Goal: Check status: Check status

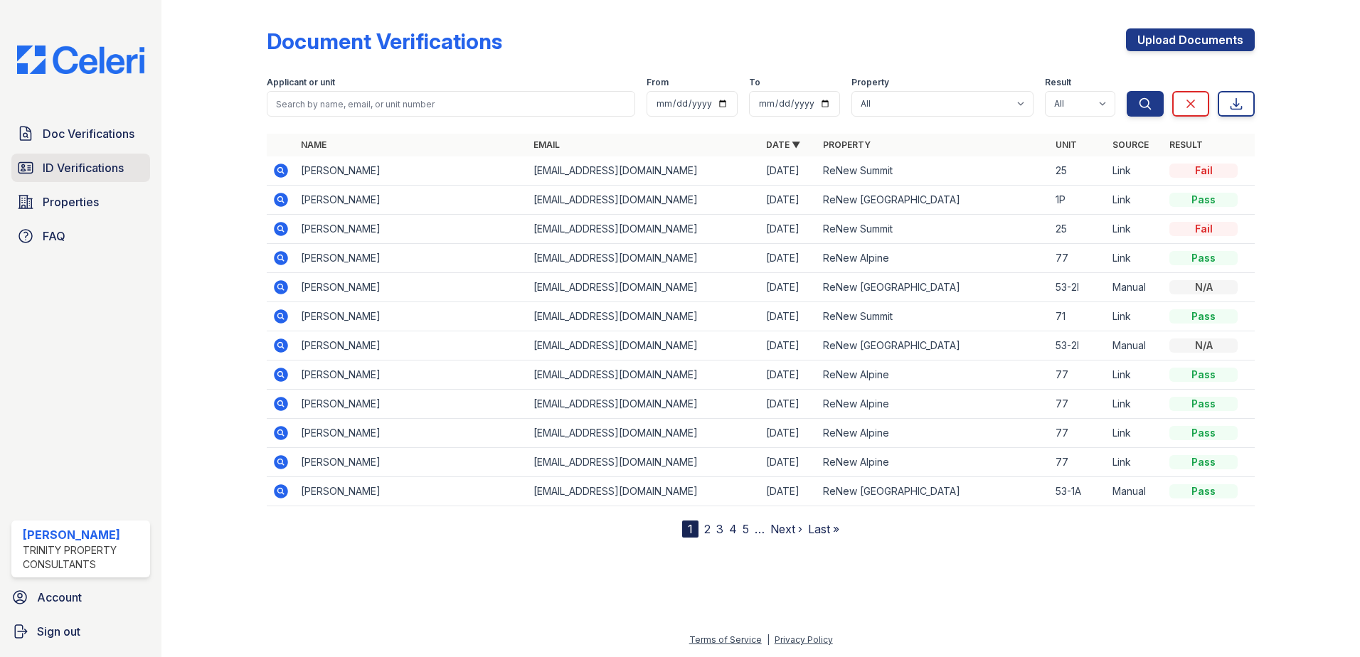
drag, startPoint x: 128, startPoint y: 149, endPoint x: 122, endPoint y: 154, distance: 7.6
click at [128, 149] on div "Doc Verifications ID Verifications Properties FAQ" at bounding box center [81, 184] width 150 height 131
click at [109, 170] on span "ID Verifications" at bounding box center [83, 167] width 81 height 17
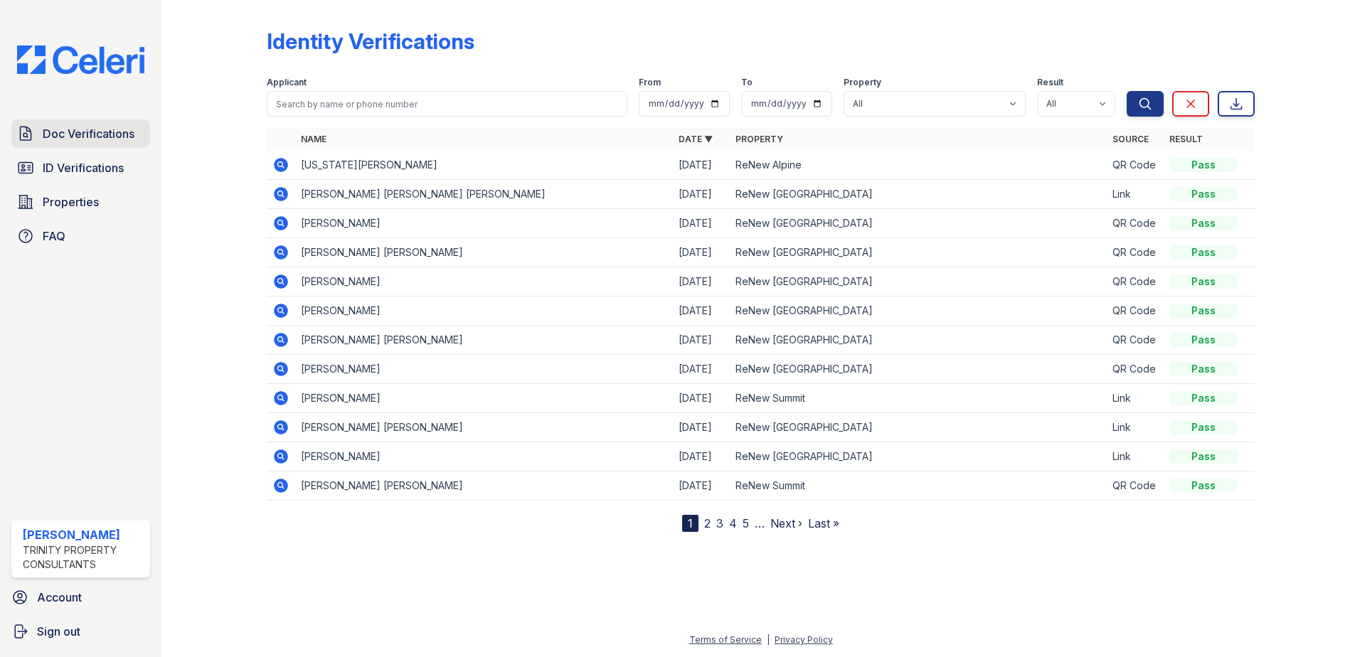
click at [104, 134] on span "Doc Verifications" at bounding box center [89, 133] width 92 height 17
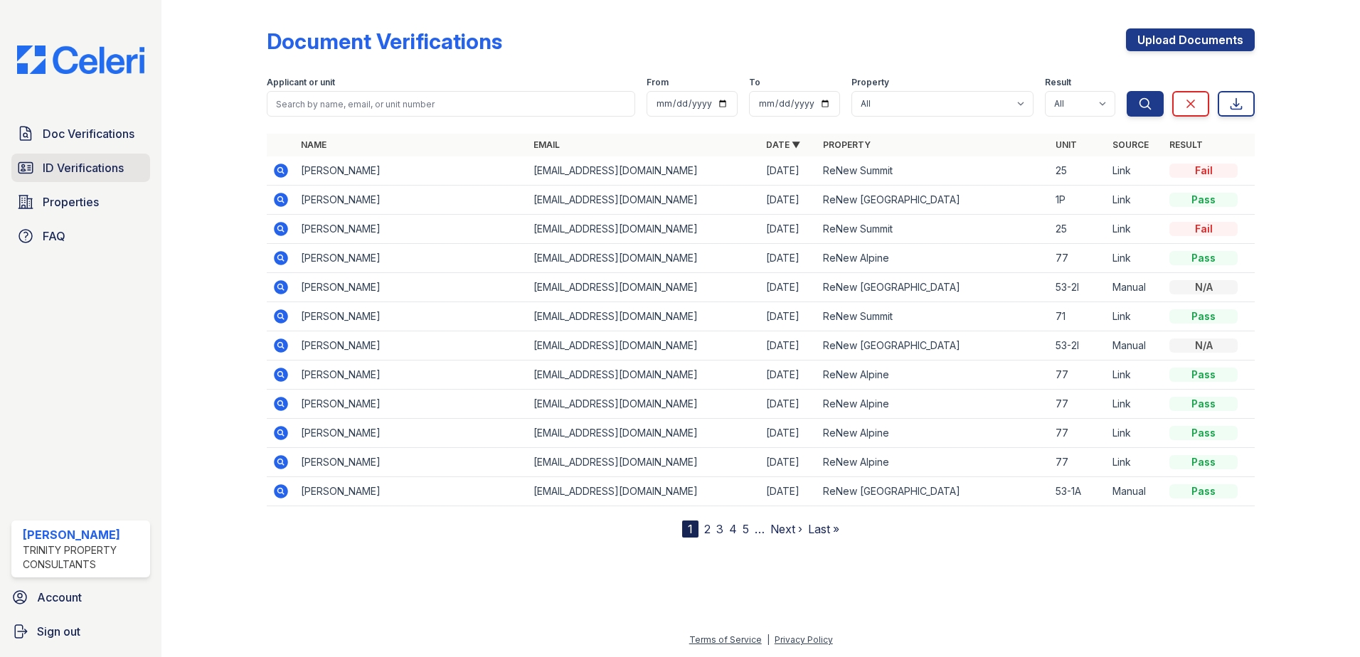
click at [102, 155] on link "ID Verifications" at bounding box center [80, 168] width 139 height 28
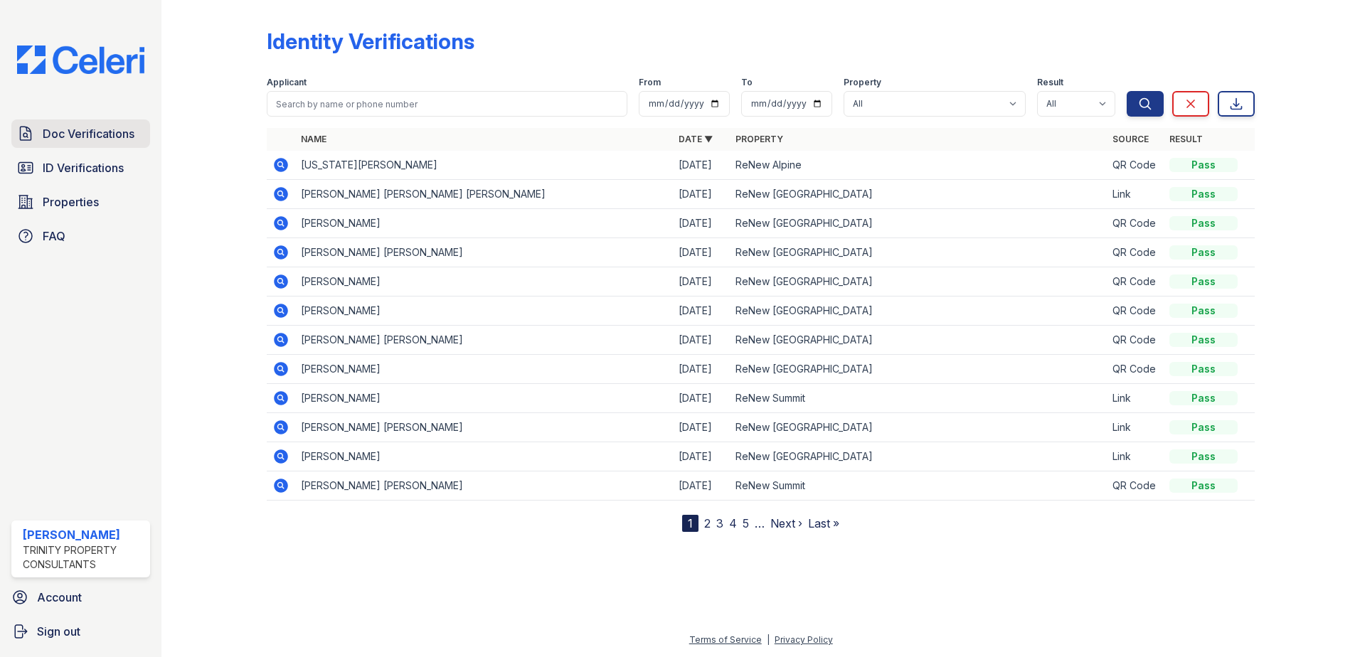
click at [102, 133] on span "Doc Verifications" at bounding box center [89, 133] width 92 height 17
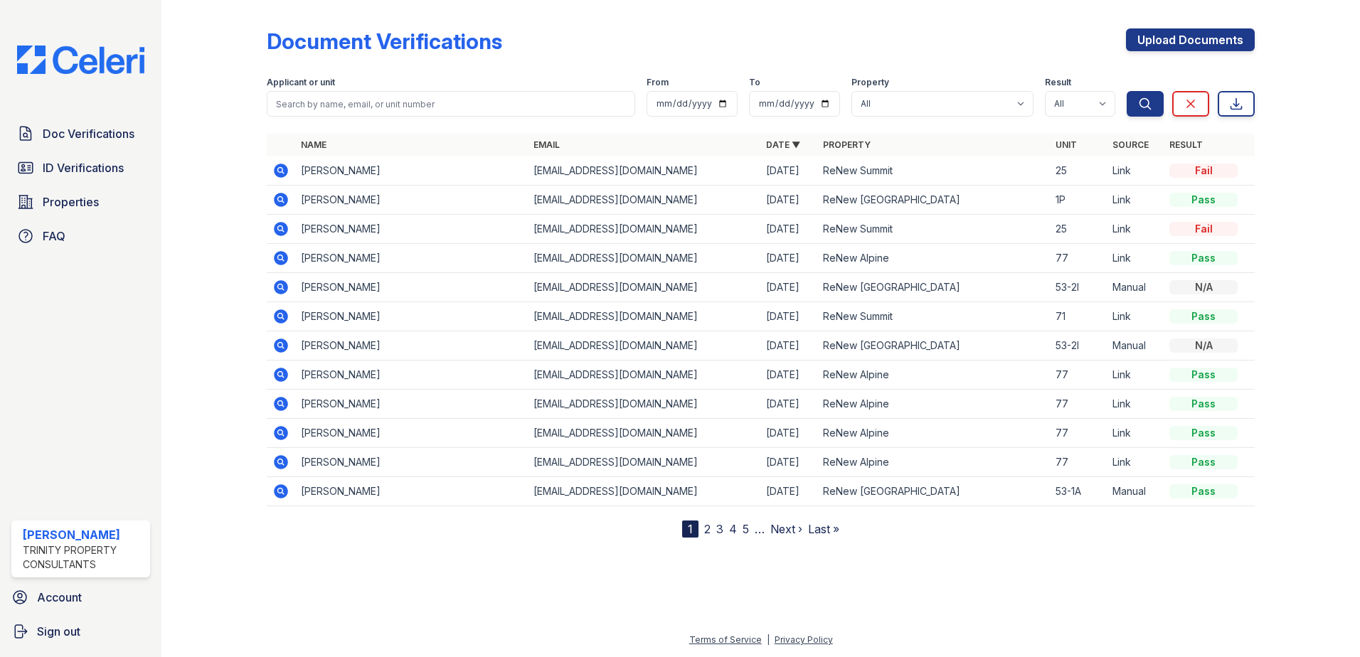
click at [1174, 605] on div at bounding box center [760, 595] width 1153 height 71
click at [117, 168] on span "ID Verifications" at bounding box center [83, 167] width 81 height 17
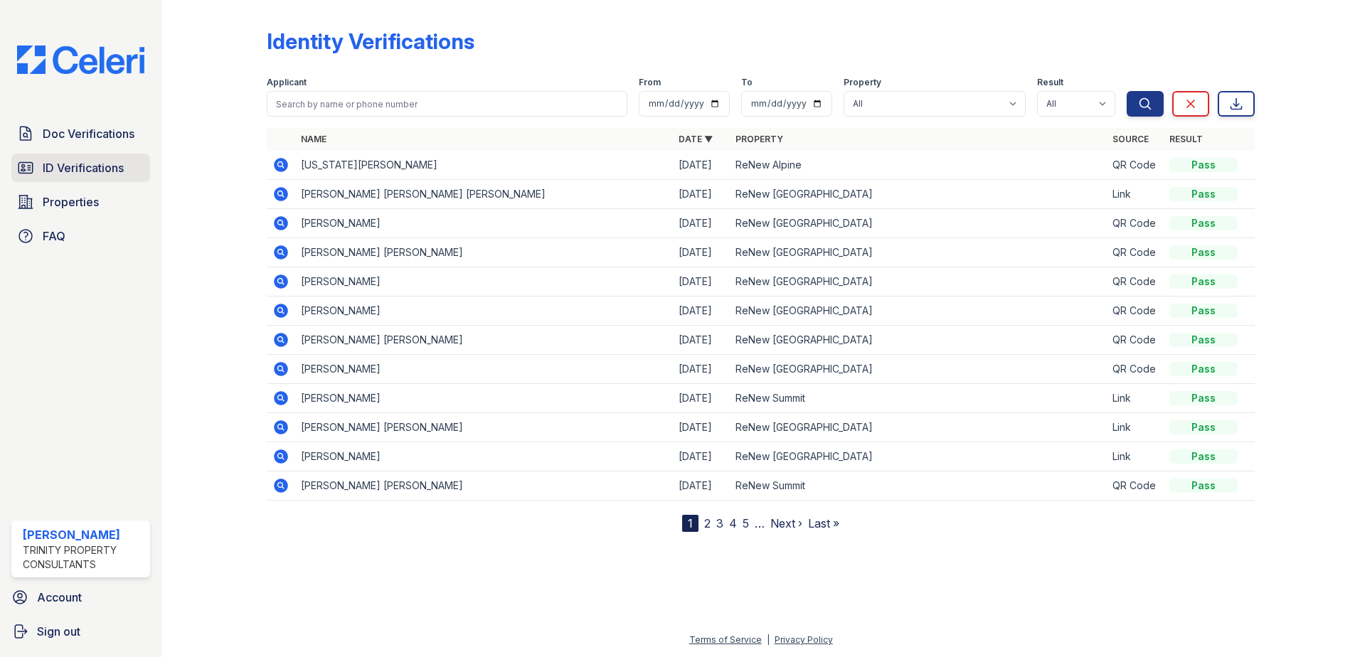
click at [147, 163] on div "Doc Verifications ID Verifications Properties FAQ" at bounding box center [81, 184] width 150 height 131
click at [125, 164] on link "ID Verifications" at bounding box center [80, 168] width 139 height 28
click at [122, 173] on span "ID Verifications" at bounding box center [83, 167] width 81 height 17
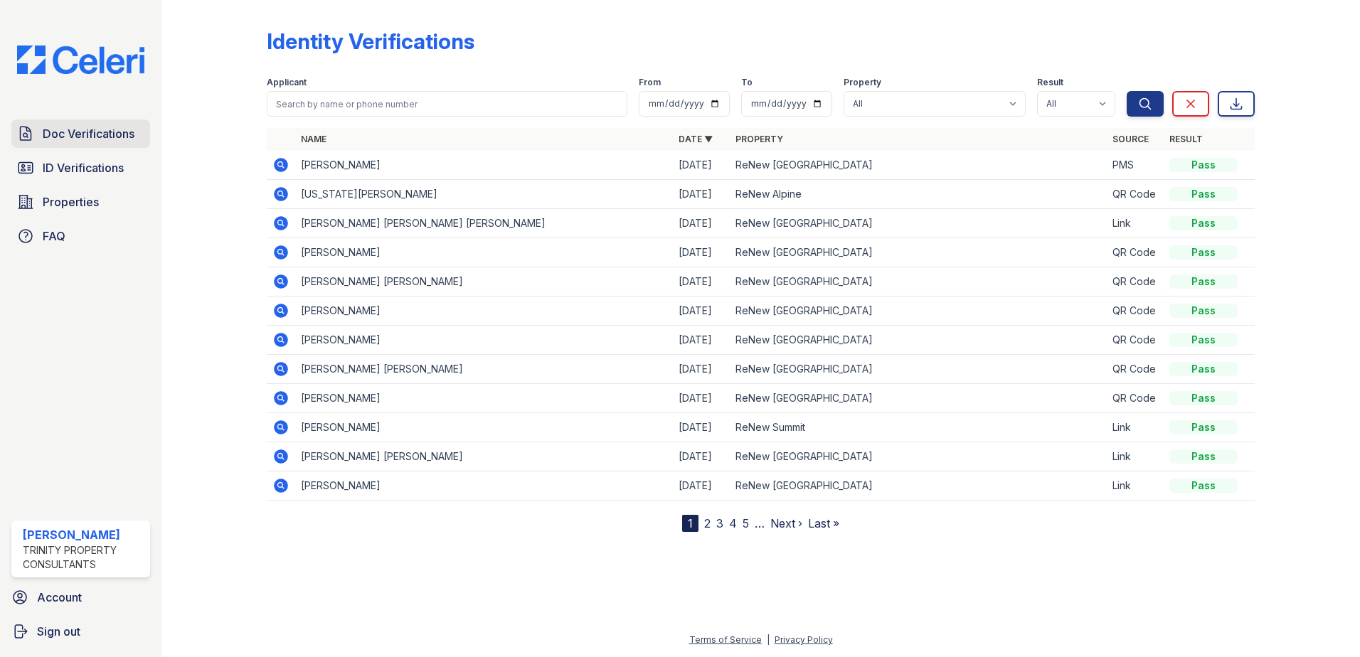
click at [115, 138] on span "Doc Verifications" at bounding box center [89, 133] width 92 height 17
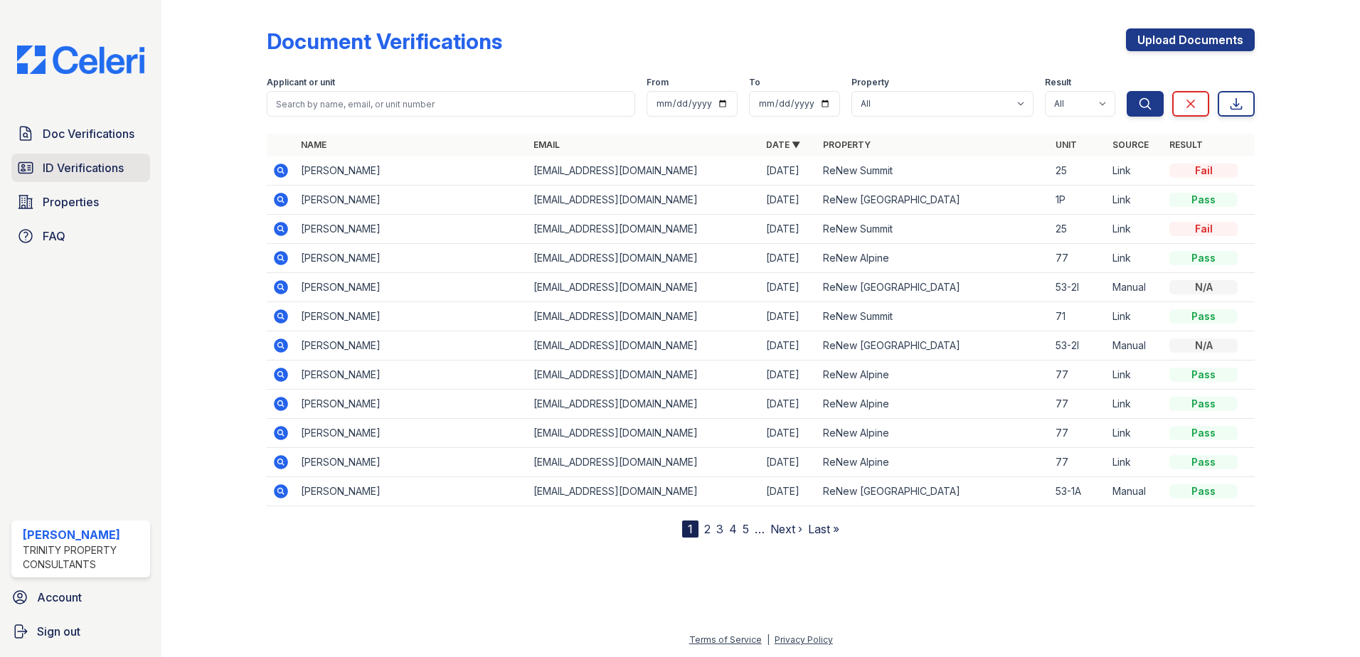
click at [105, 163] on span "ID Verifications" at bounding box center [83, 167] width 81 height 17
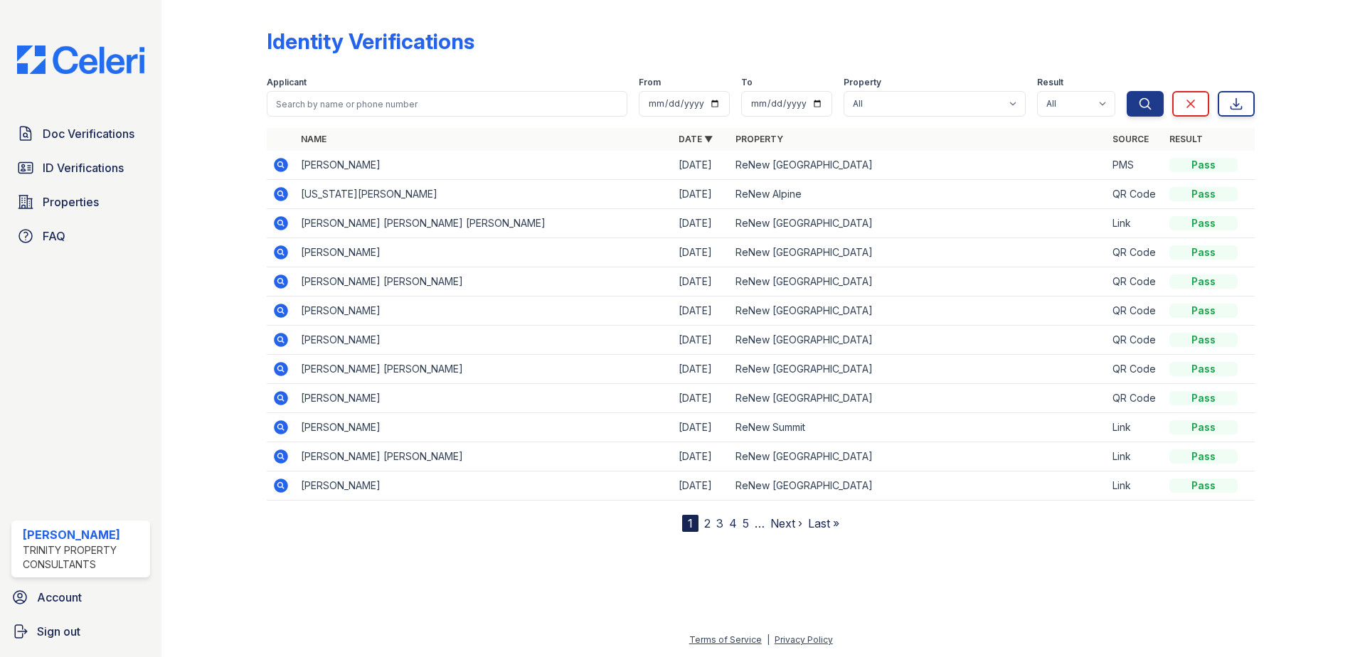
click at [58, 149] on div "Doc Verifications ID Verifications Properties FAQ" at bounding box center [81, 184] width 150 height 131
click at [60, 137] on span "Doc Verifications" at bounding box center [89, 133] width 92 height 17
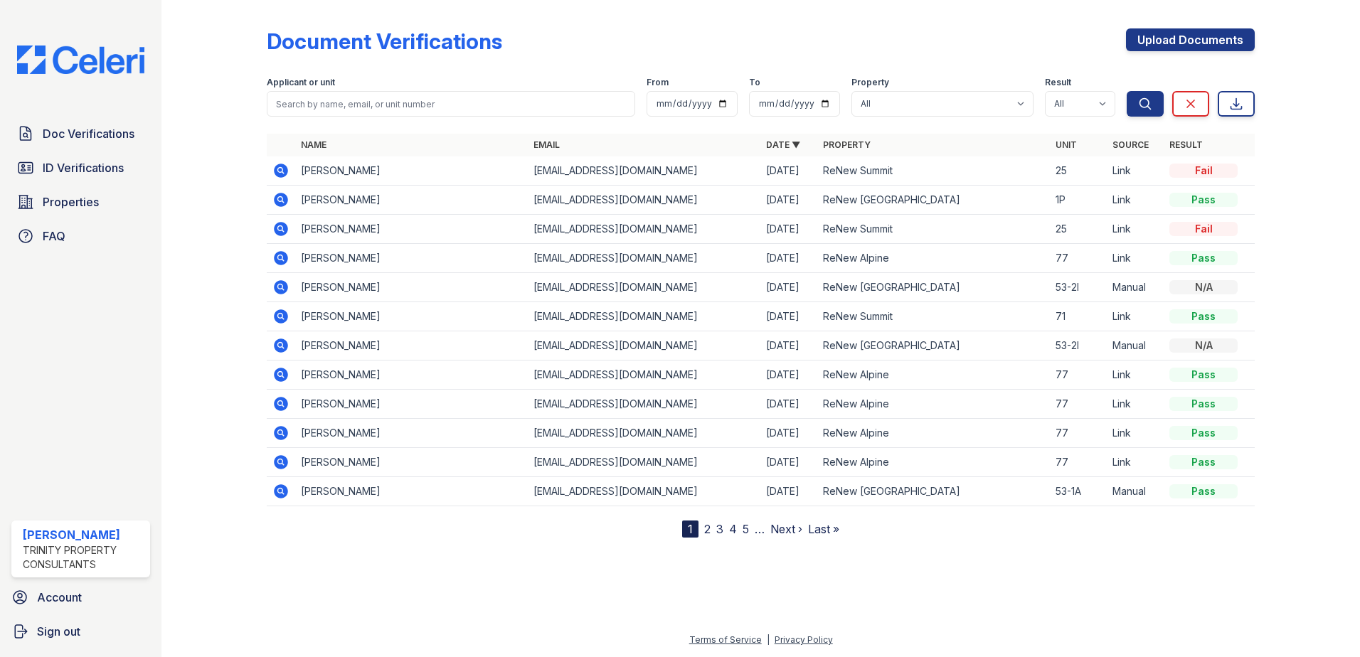
click at [276, 172] on icon at bounding box center [281, 171] width 14 height 14
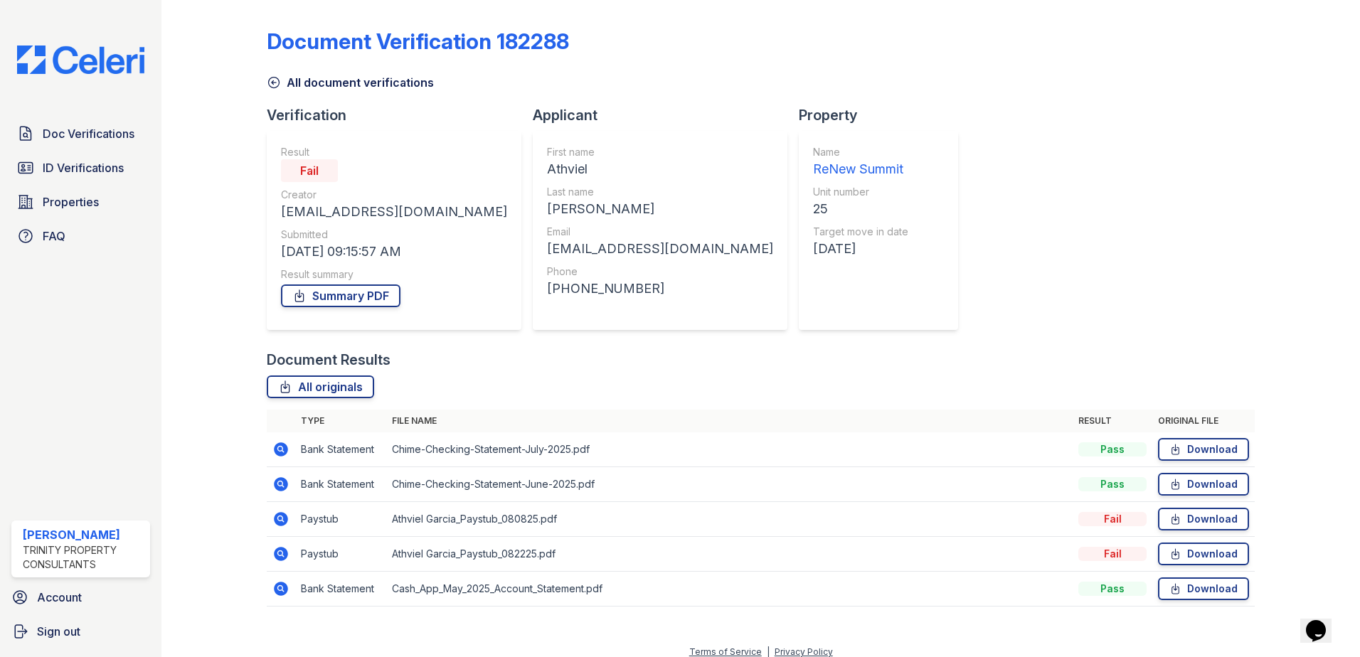
click at [284, 516] on icon at bounding box center [281, 519] width 14 height 14
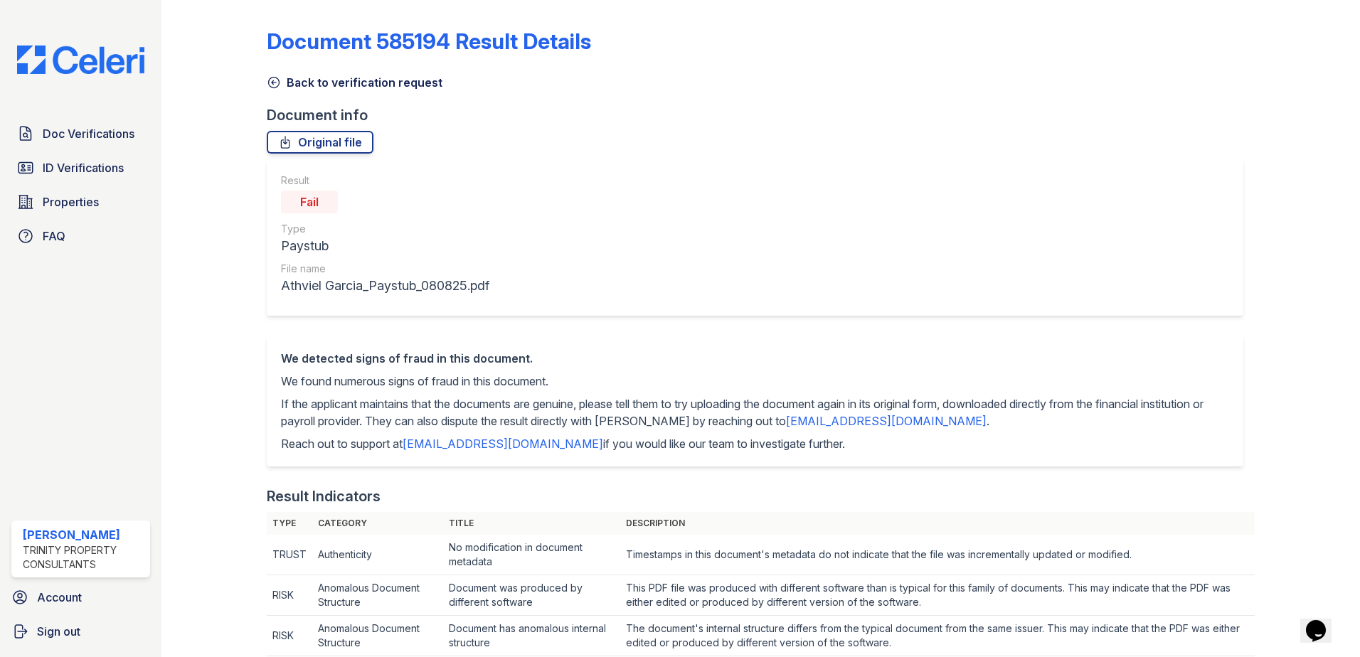
click at [269, 83] on icon at bounding box center [274, 82] width 14 height 14
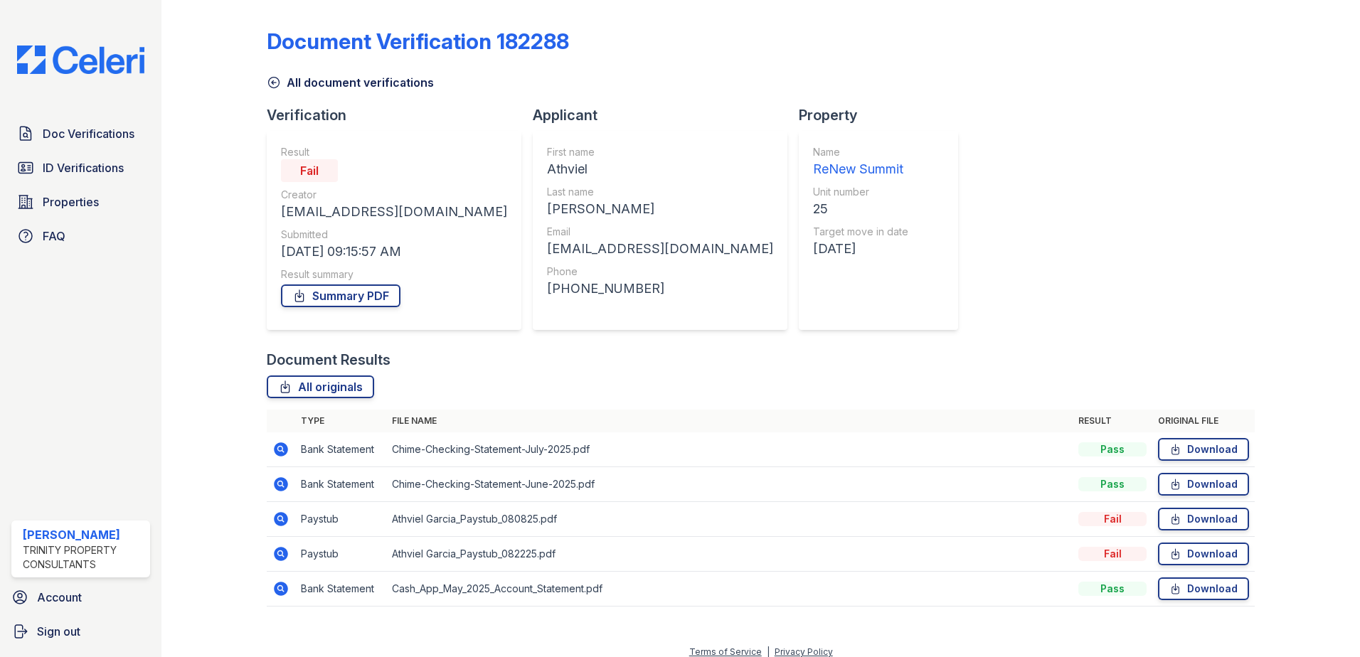
click at [80, 117] on div "Doc Verifications ID Verifications Properties FAQ Mark Danner Trinity Property …" at bounding box center [80, 328] width 161 height 657
click at [79, 122] on link "Doc Verifications" at bounding box center [80, 133] width 139 height 28
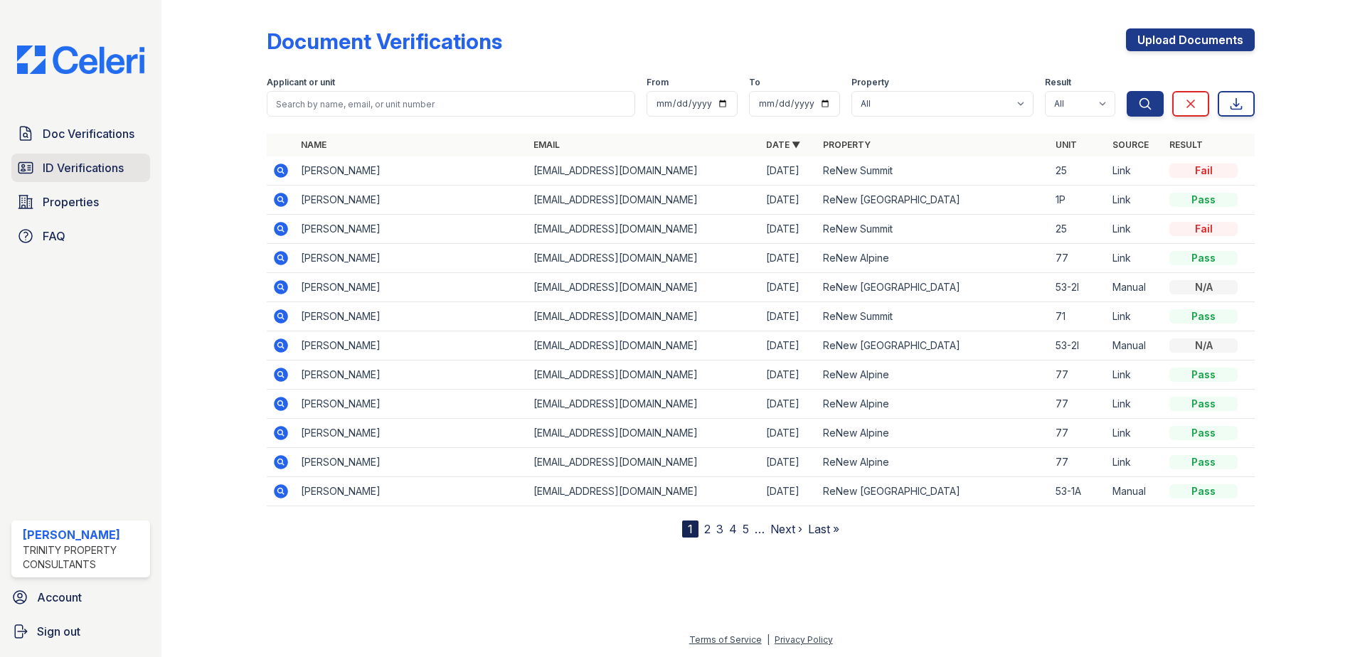
click at [71, 162] on span "ID Verifications" at bounding box center [83, 167] width 81 height 17
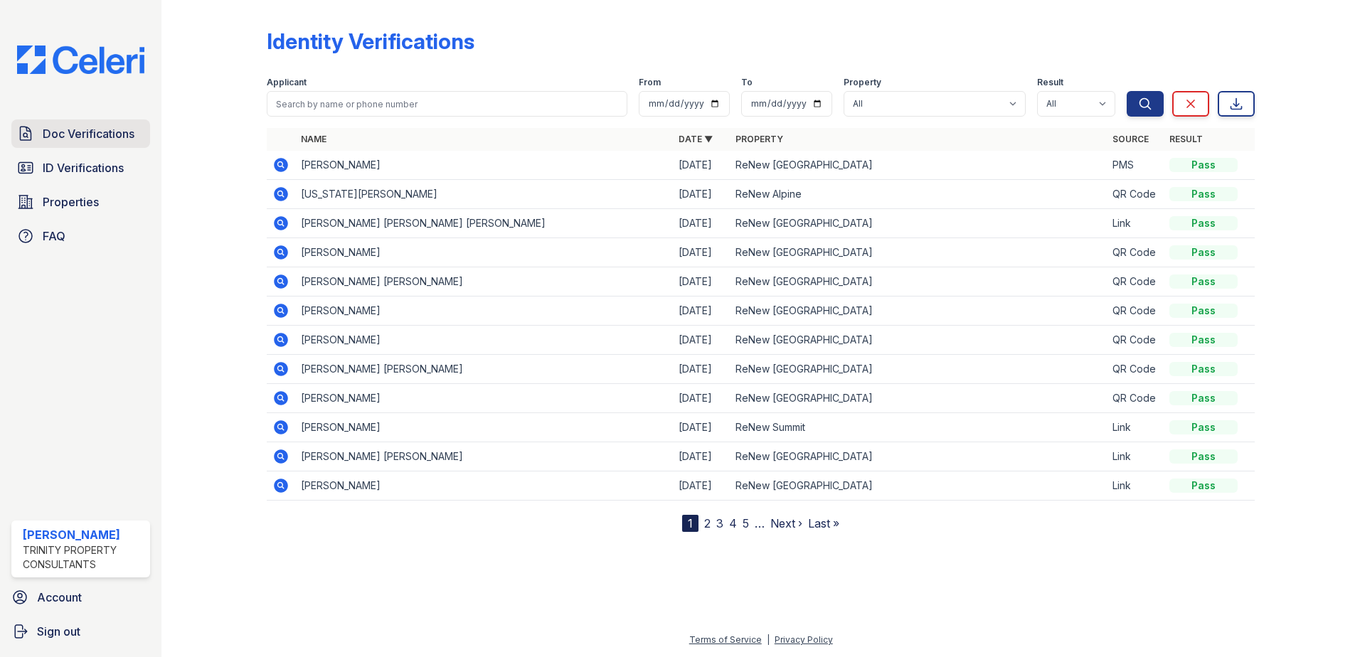
click at [80, 139] on span "Doc Verifications" at bounding box center [89, 133] width 92 height 17
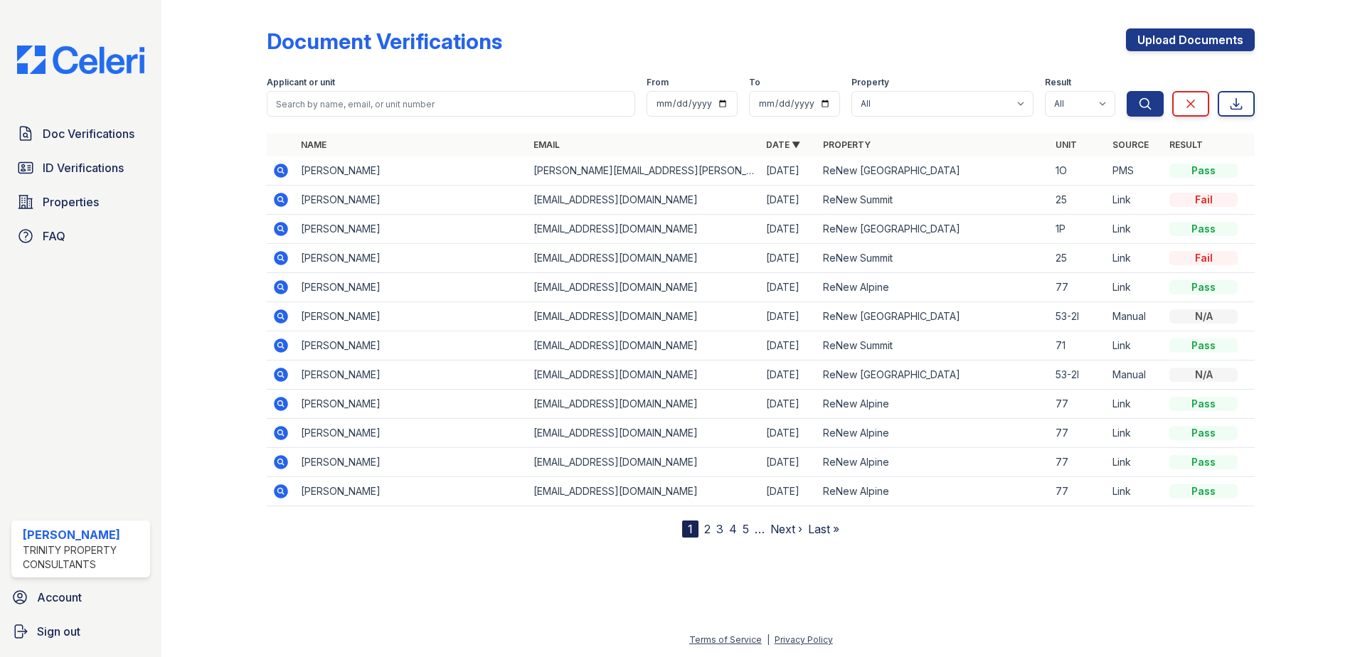
click at [280, 168] on icon at bounding box center [280, 170] width 17 height 17
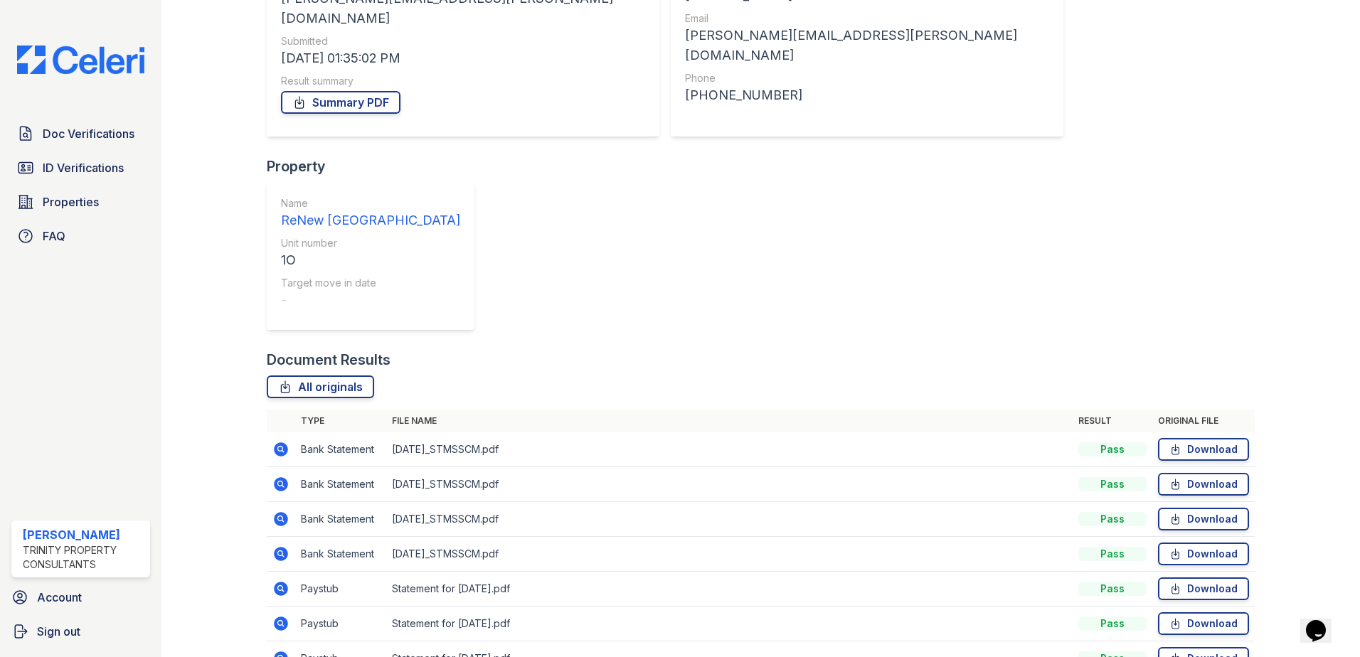
scroll to position [291, 0]
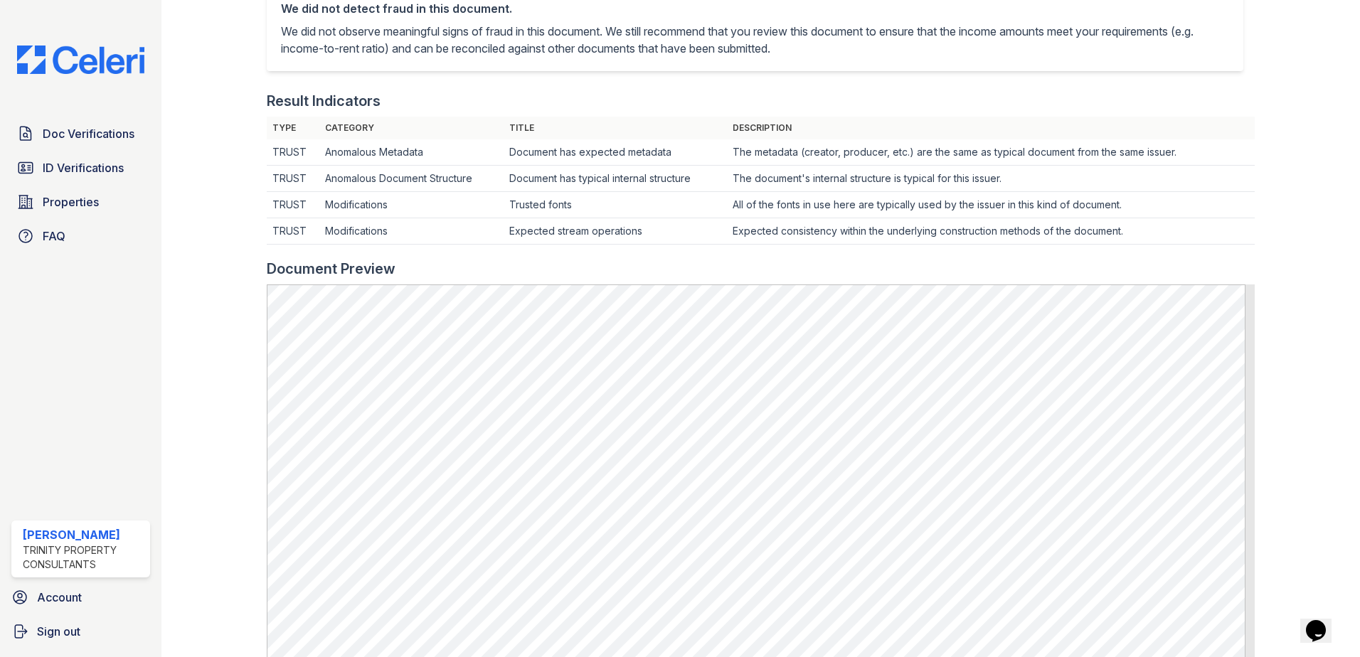
scroll to position [427, 0]
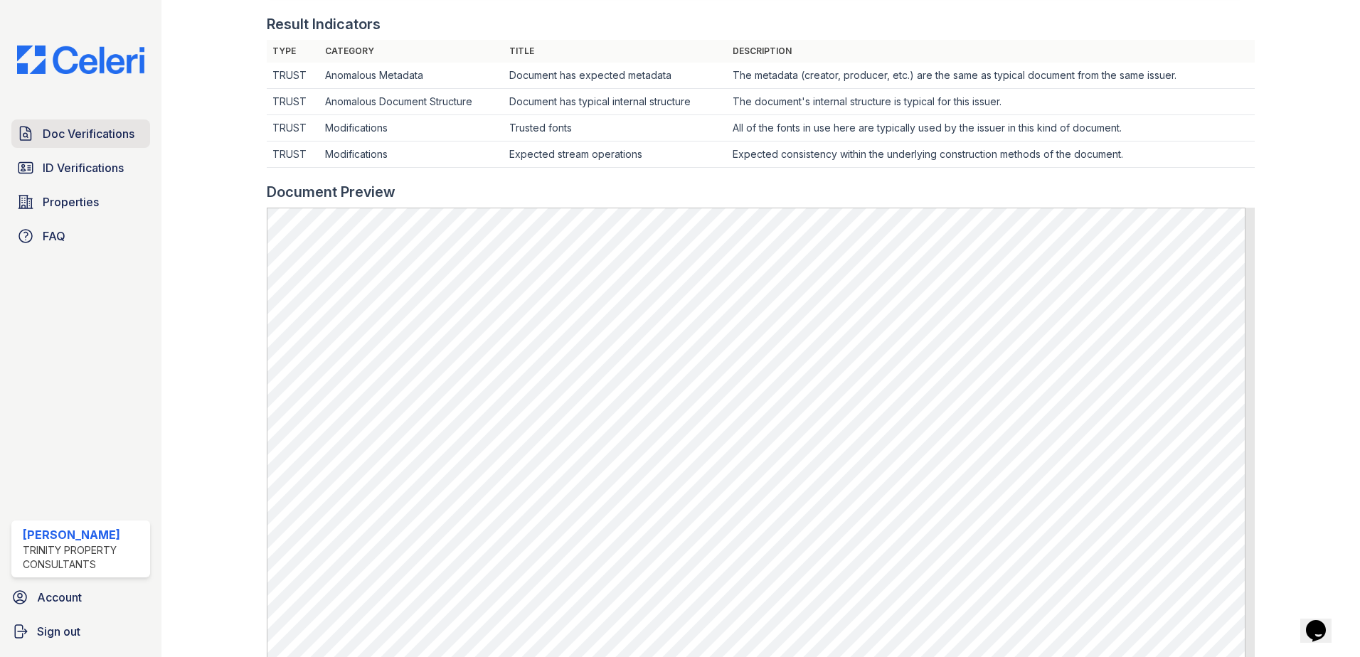
click at [139, 142] on link "Doc Verifications" at bounding box center [80, 133] width 139 height 28
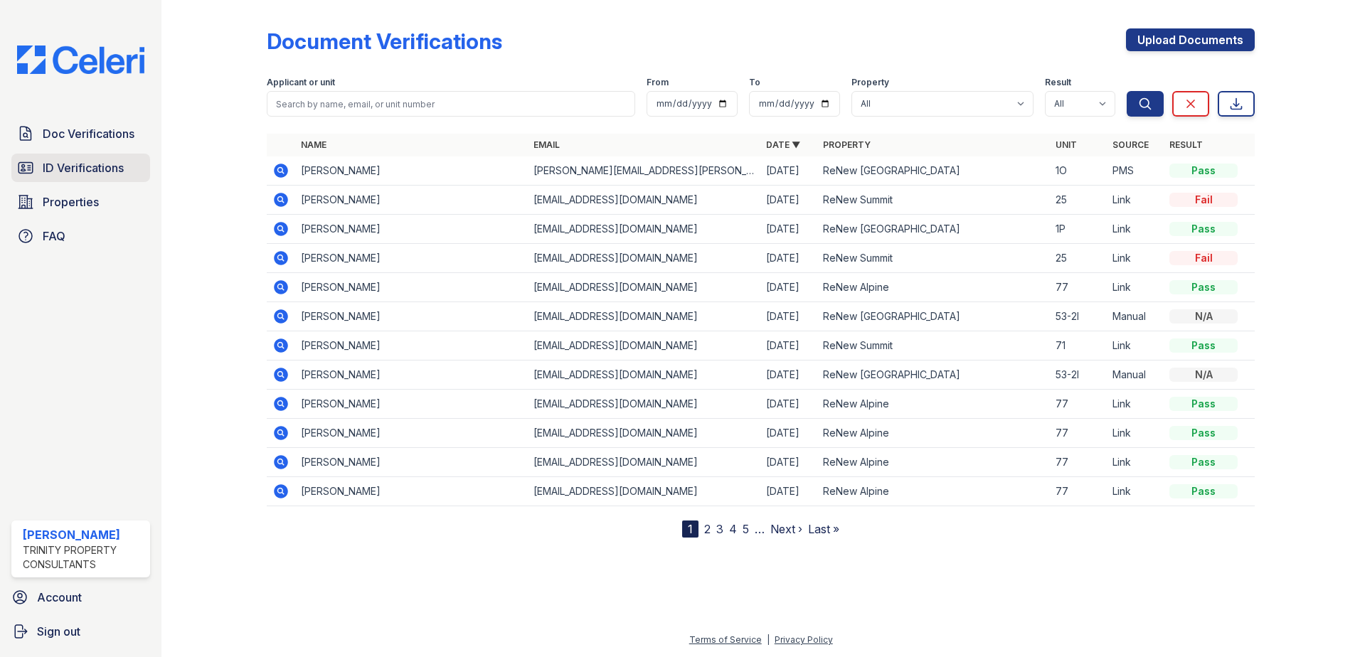
click at [127, 164] on link "ID Verifications" at bounding box center [80, 168] width 139 height 28
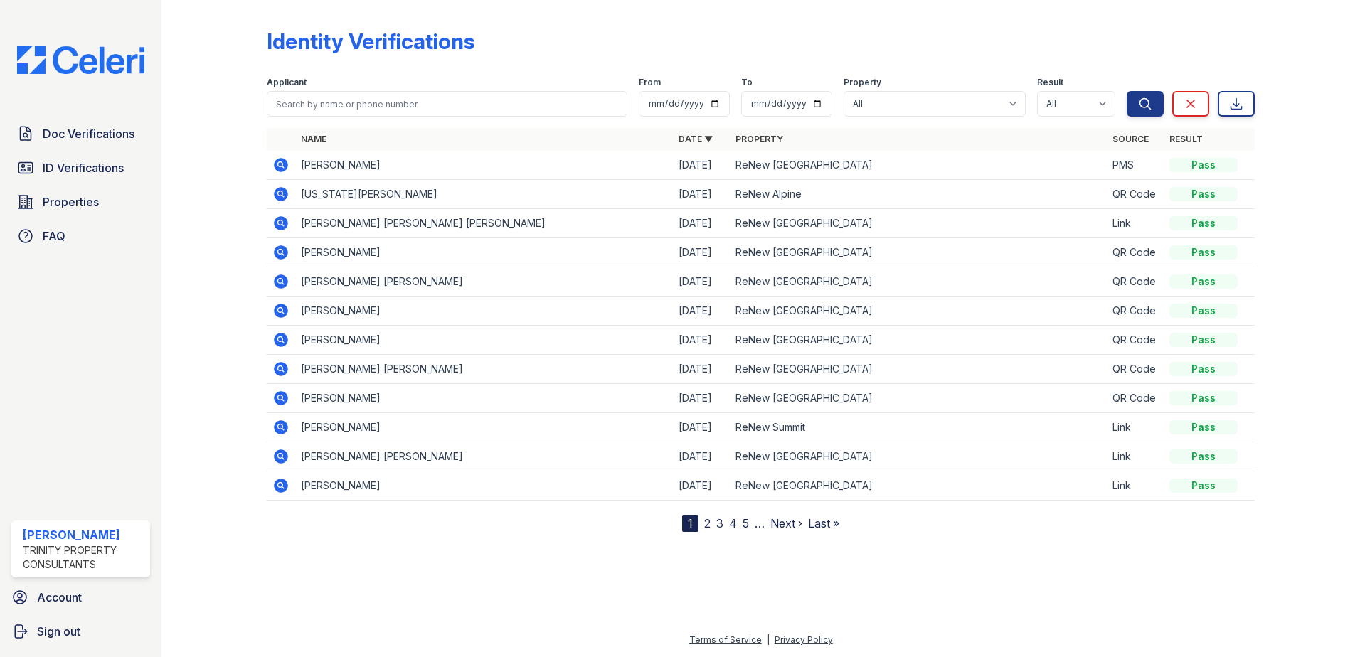
click at [285, 163] on icon at bounding box center [281, 165] width 14 height 14
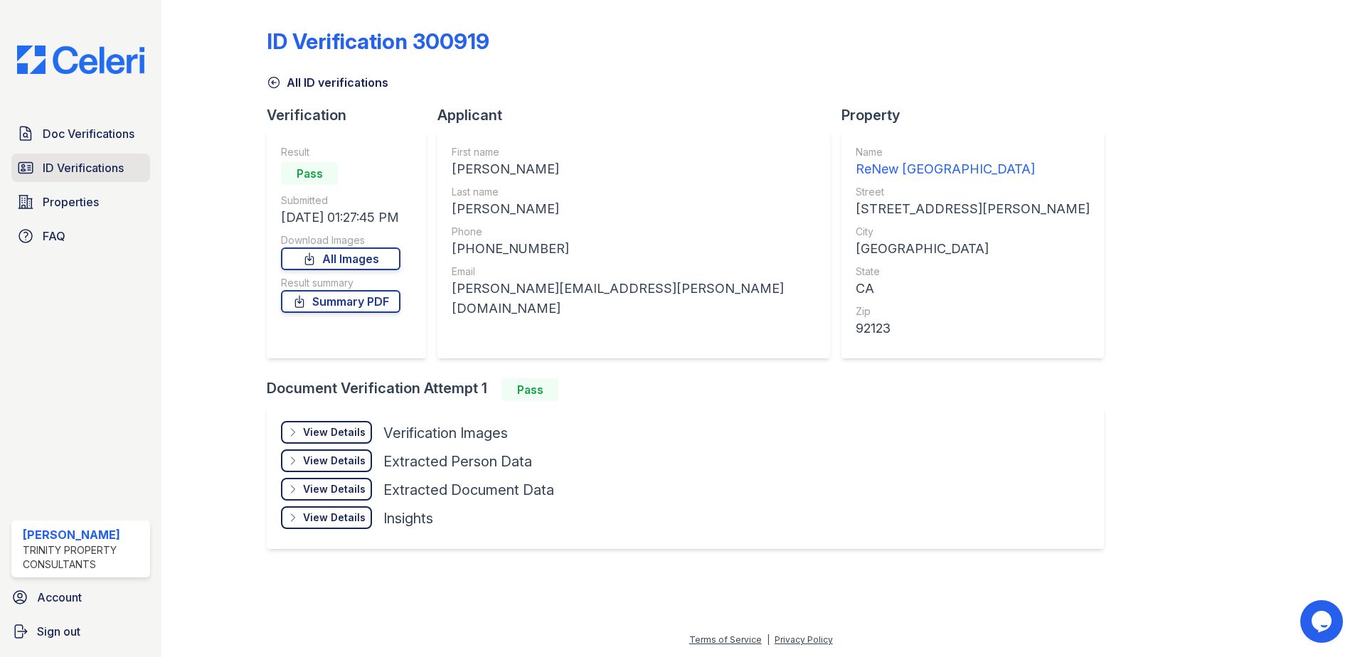
click at [86, 178] on link "ID Verifications" at bounding box center [80, 168] width 139 height 28
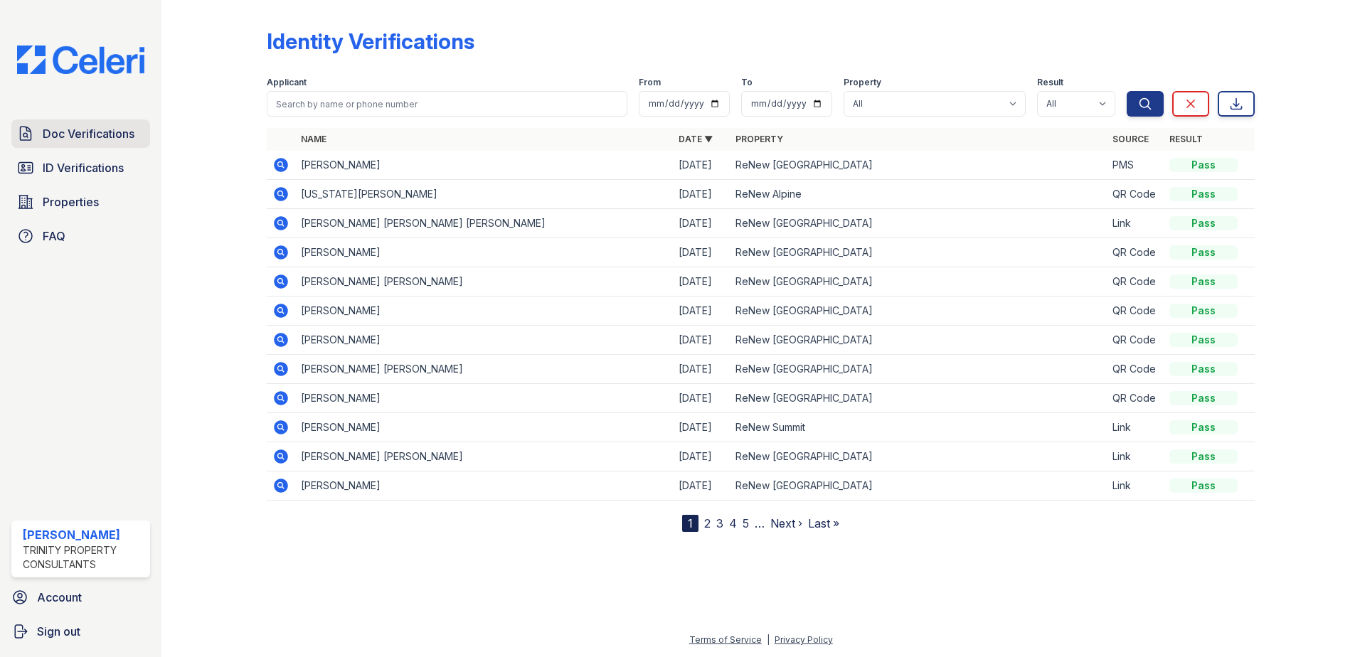
click at [147, 137] on link "Doc Verifications" at bounding box center [80, 133] width 139 height 28
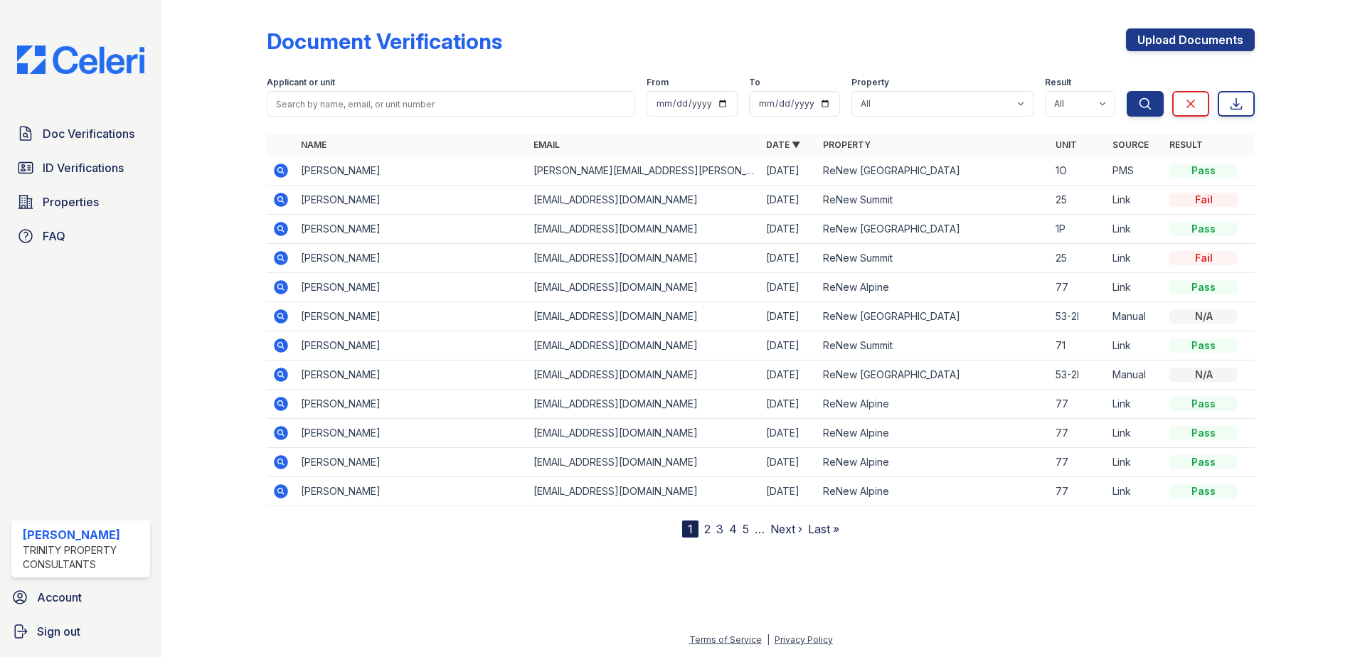
click at [285, 171] on icon at bounding box center [281, 171] width 14 height 14
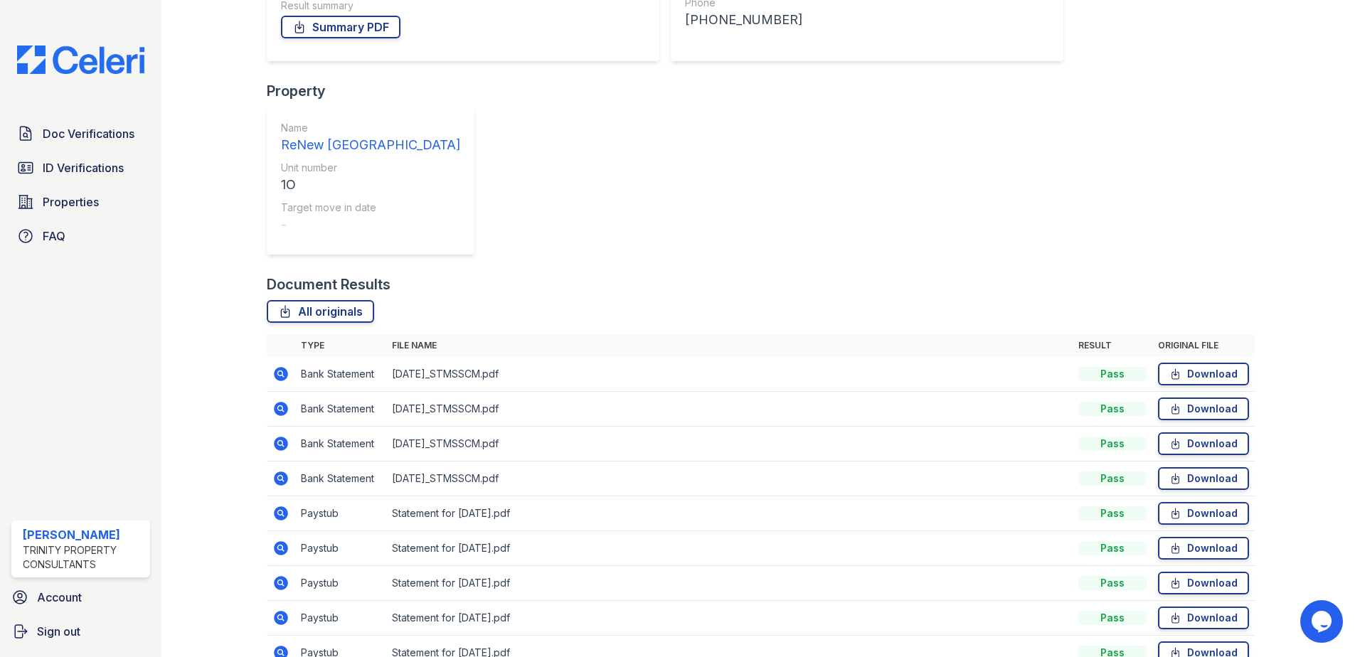
scroll to position [291, 0]
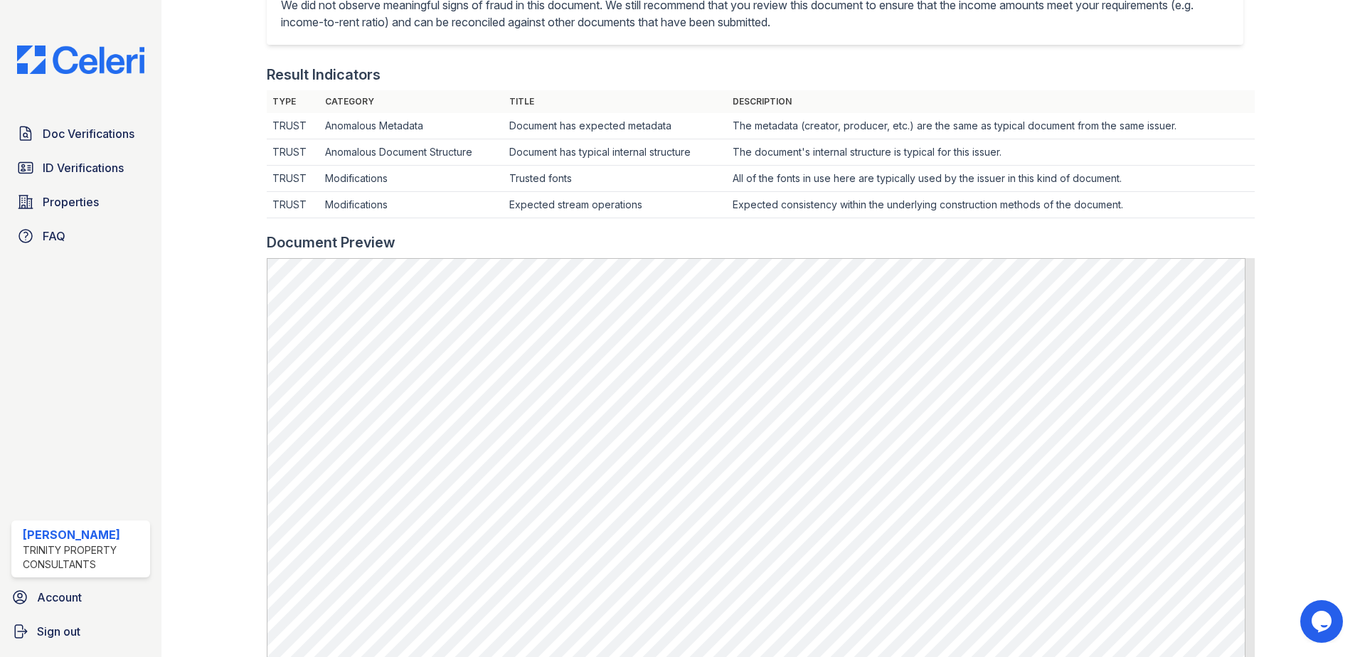
scroll to position [356, 0]
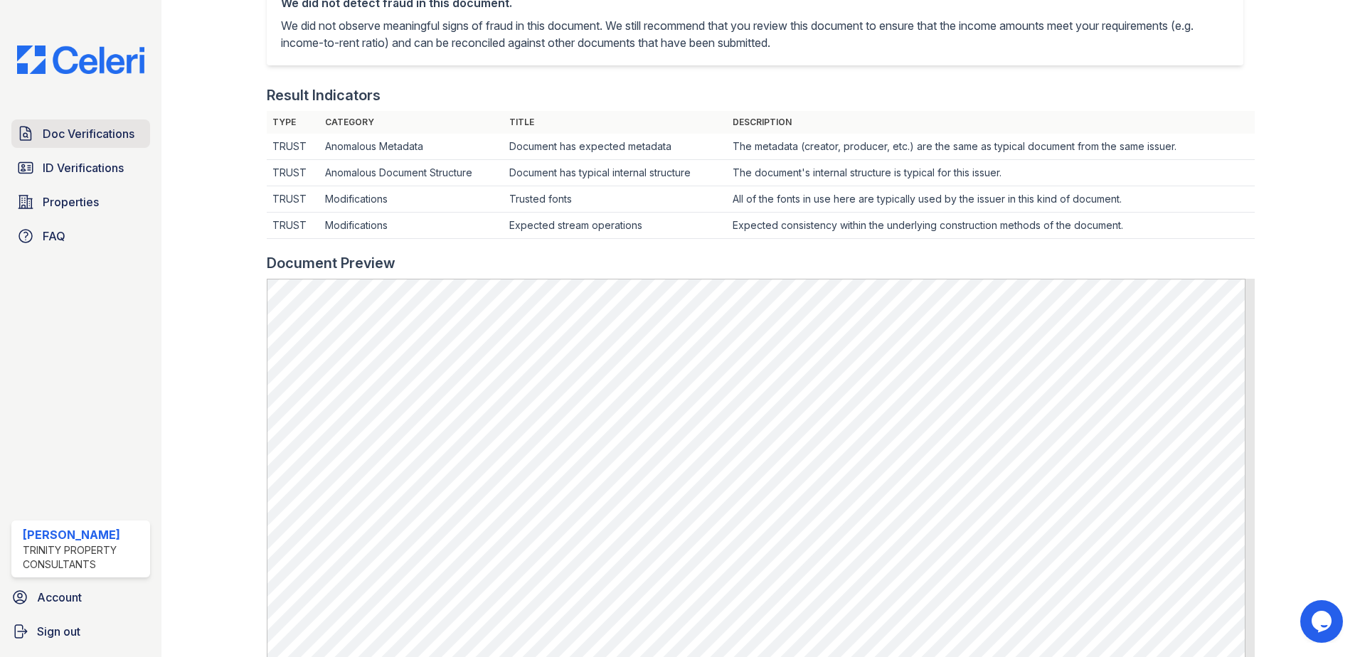
click at [124, 144] on link "Doc Verifications" at bounding box center [80, 133] width 139 height 28
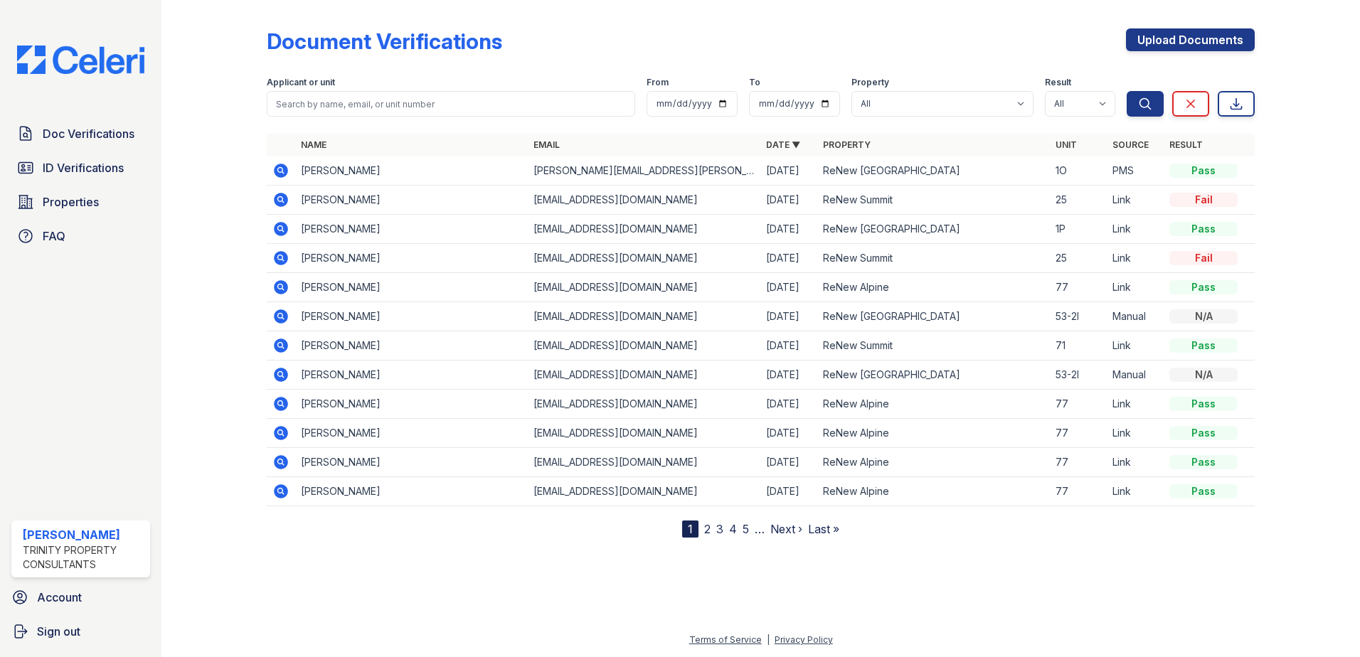
click at [280, 170] on icon at bounding box center [280, 170] width 4 height 4
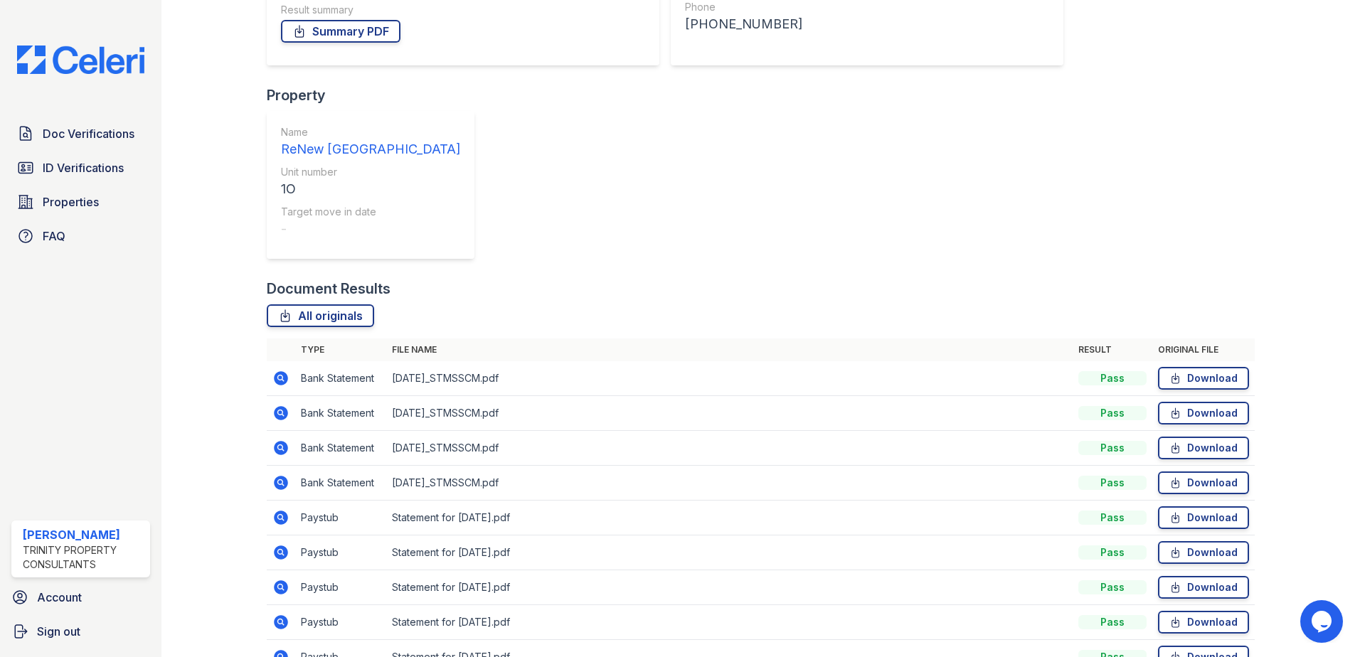
click at [996, 55] on div "Document Verification 182652 All document verifications Verification Result Pas…" at bounding box center [761, 274] width 988 height 1107
click at [133, 164] on link "ID Verifications" at bounding box center [80, 168] width 139 height 28
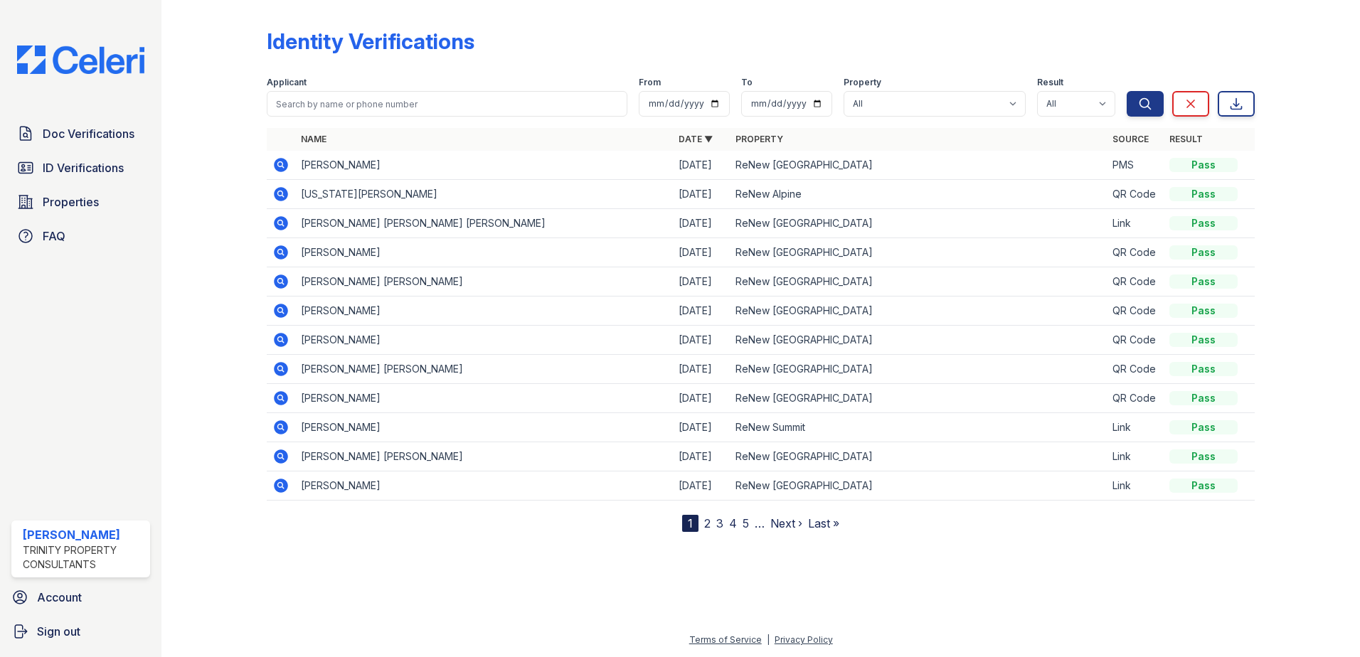
click at [277, 312] on icon at bounding box center [281, 311] width 14 height 14
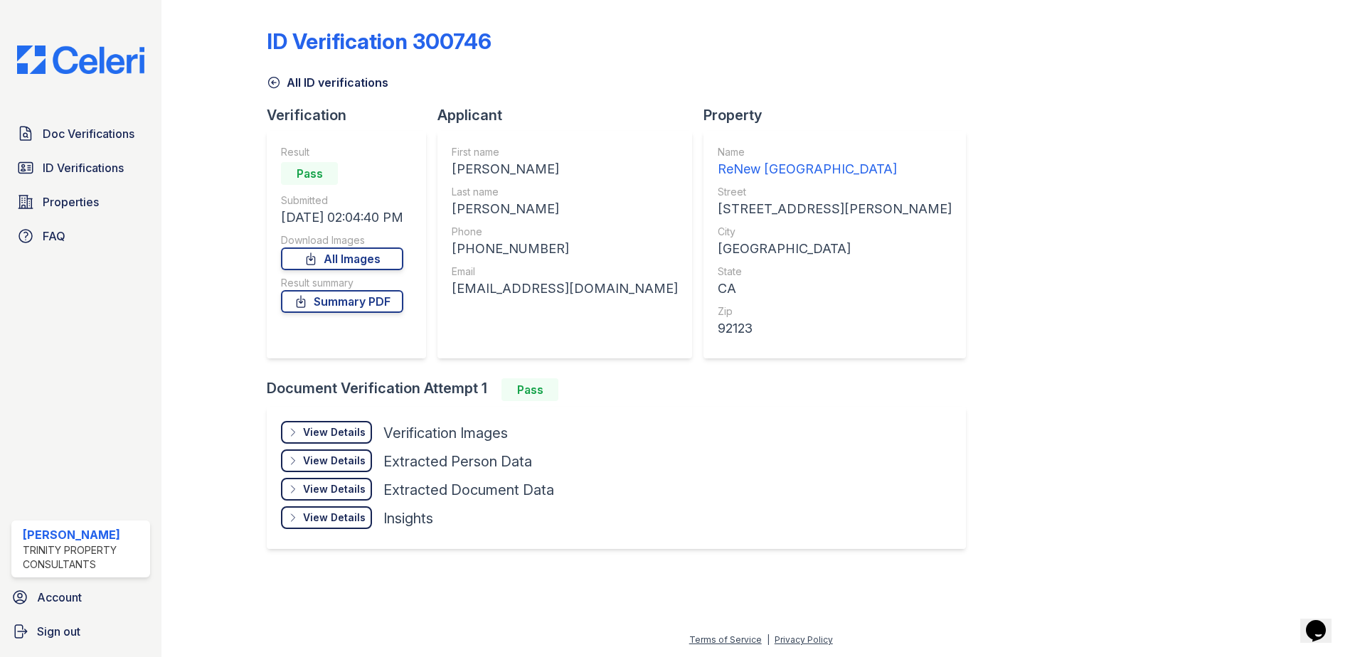
click at [315, 430] on div "View Details" at bounding box center [334, 432] width 63 height 14
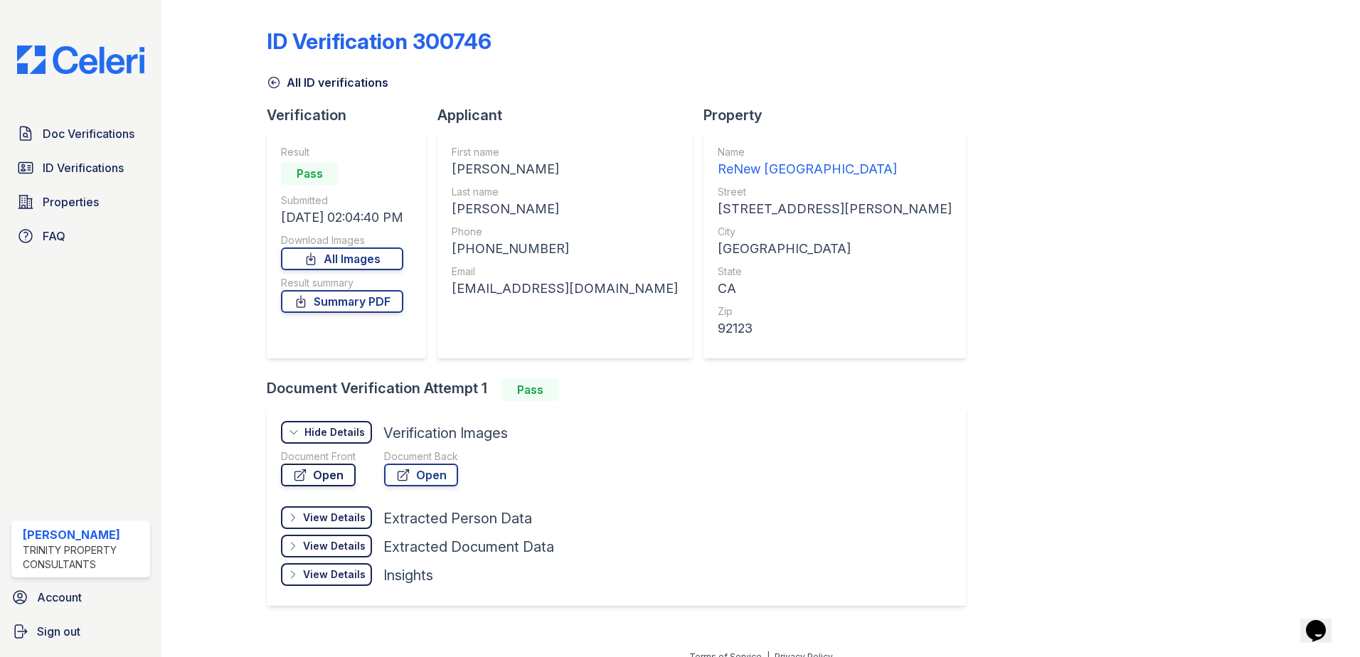
click at [314, 471] on link "Open" at bounding box center [318, 475] width 75 height 23
click at [97, 173] on span "ID Verifications" at bounding box center [83, 167] width 81 height 17
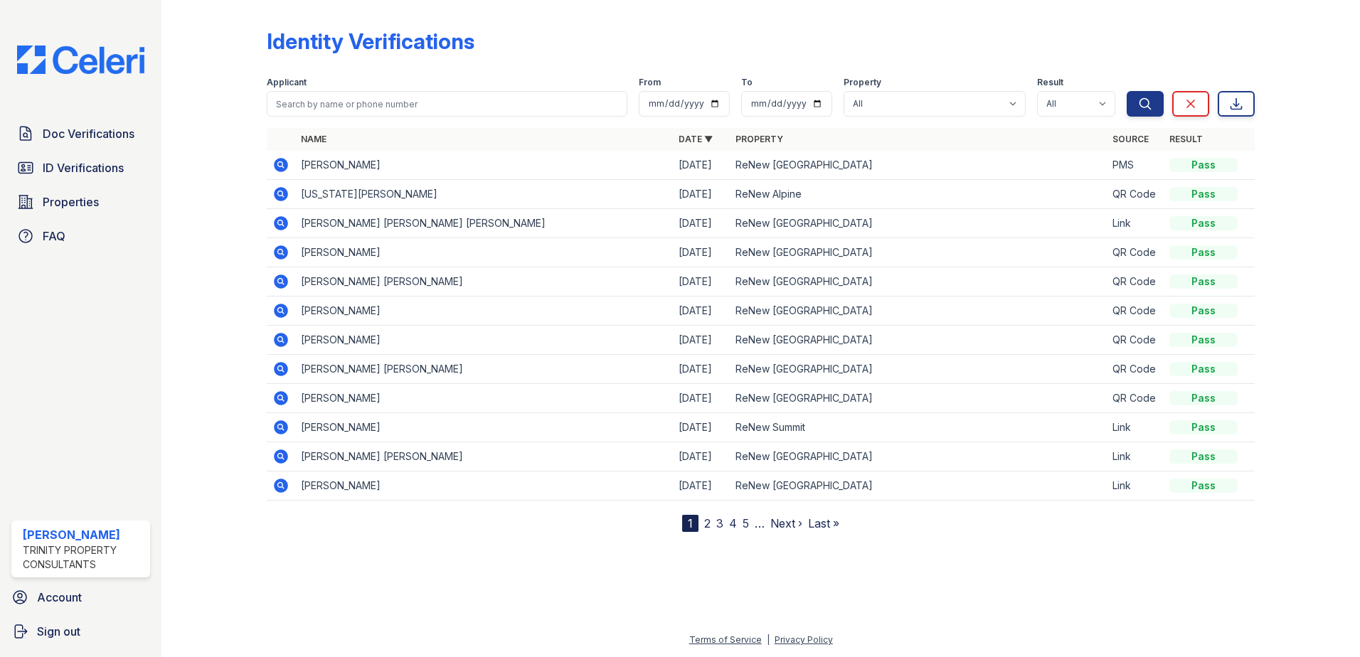
click at [115, 150] on div "Doc Verifications ID Verifications Properties FAQ" at bounding box center [81, 184] width 150 height 131
click at [115, 141] on span "Doc Verifications" at bounding box center [89, 133] width 92 height 17
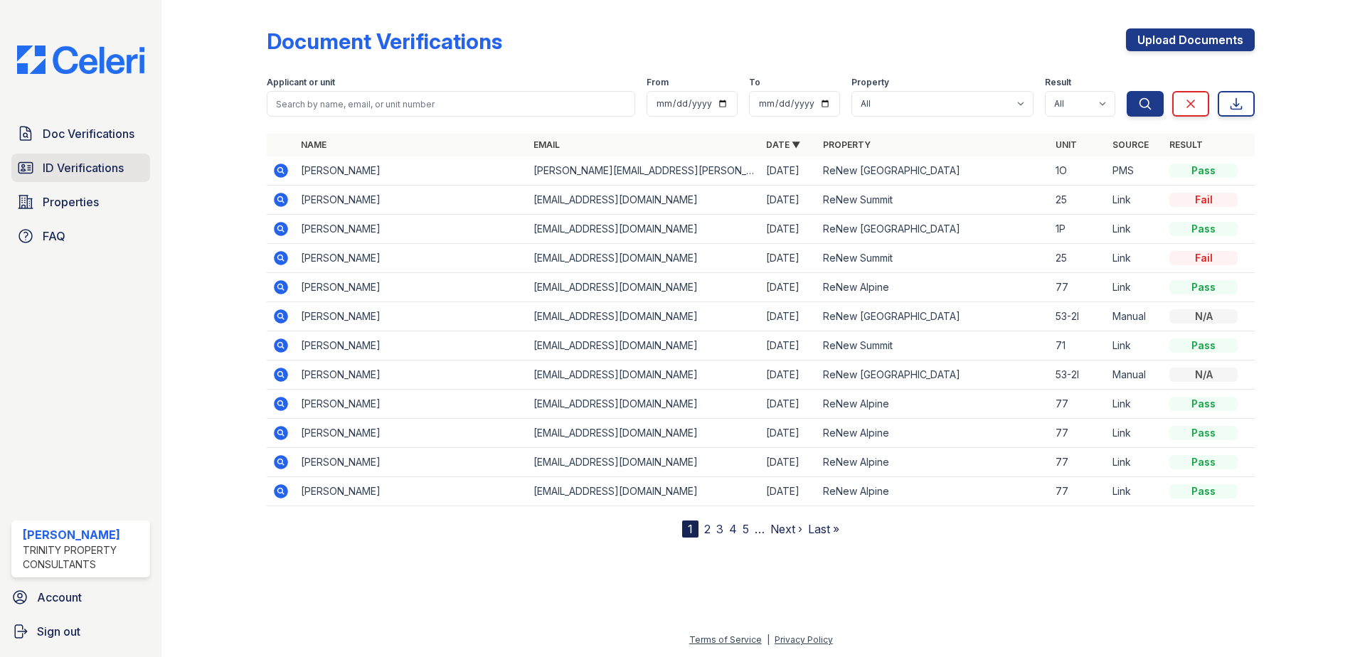
click at [105, 169] on span "ID Verifications" at bounding box center [83, 167] width 81 height 17
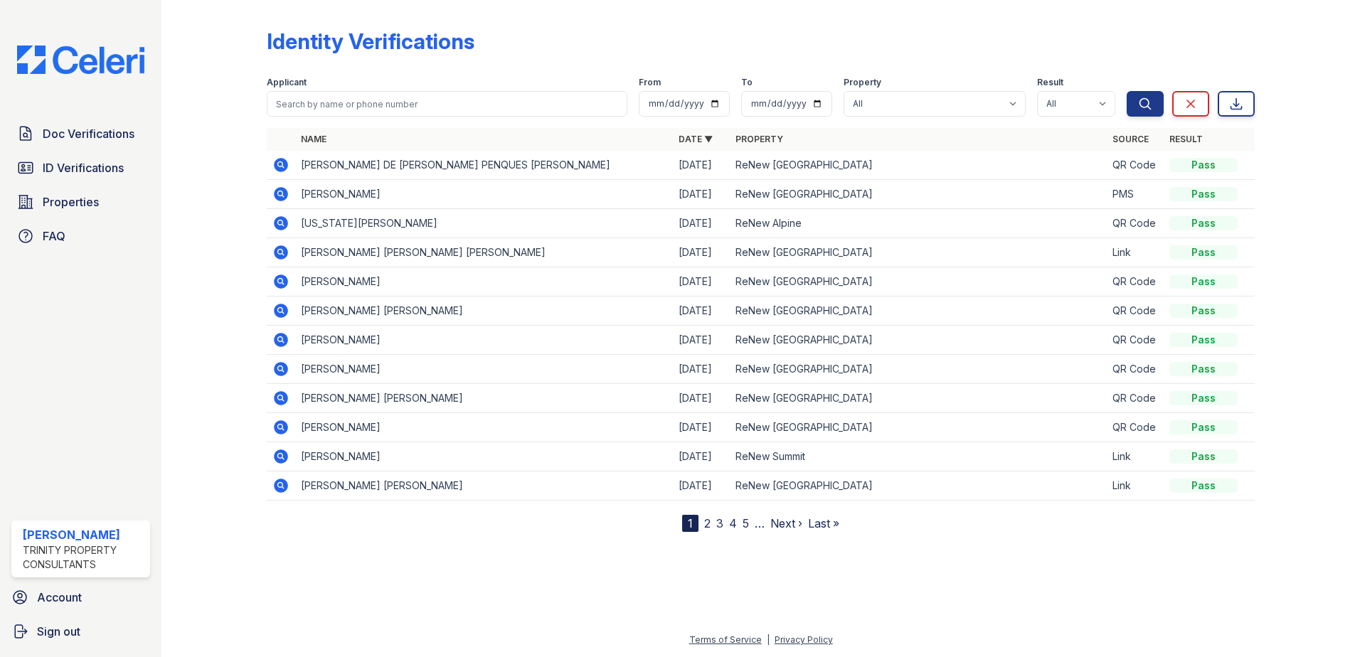
click at [270, 162] on td at bounding box center [281, 165] width 28 height 29
click at [276, 163] on icon at bounding box center [281, 165] width 14 height 14
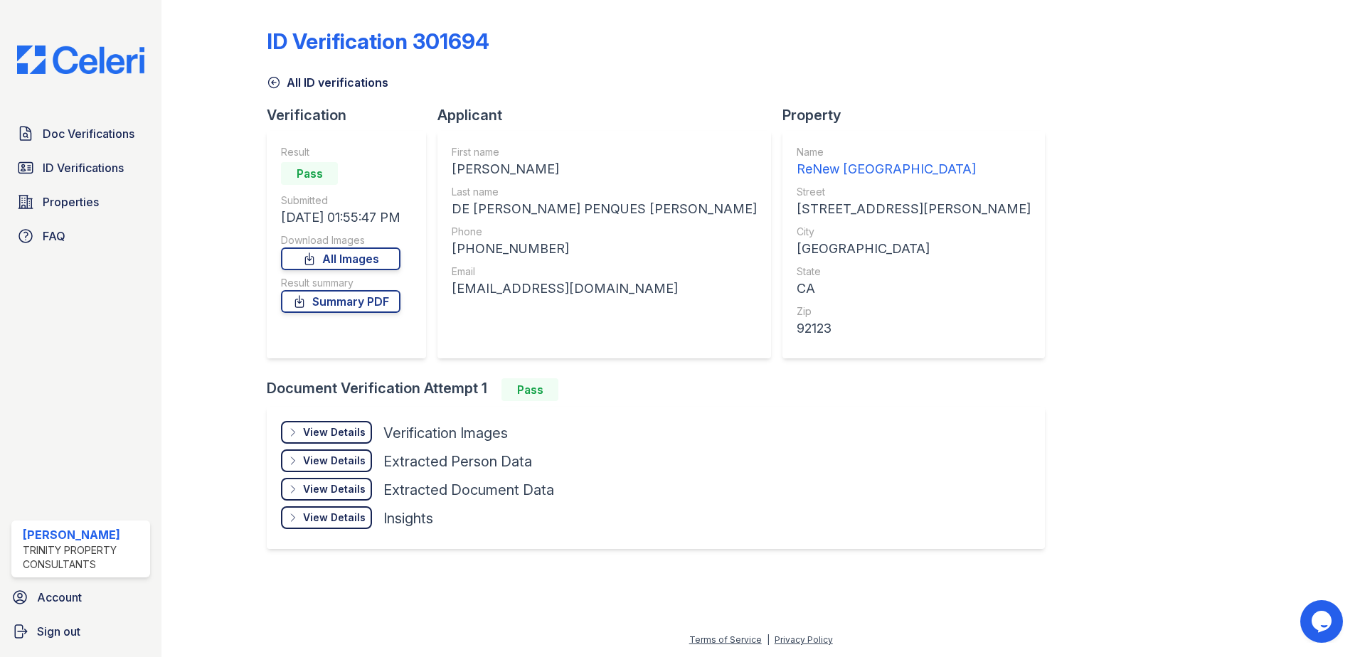
click at [336, 437] on div "View Details" at bounding box center [334, 432] width 63 height 14
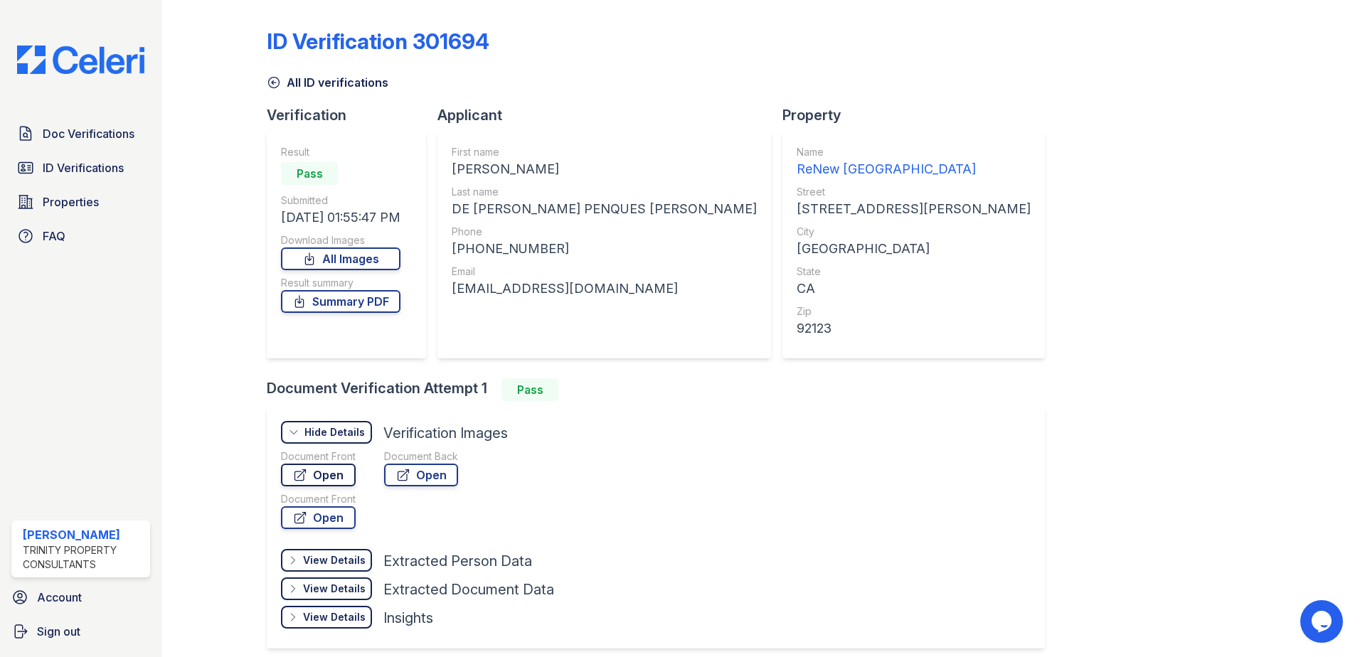
click at [350, 467] on link "Open" at bounding box center [318, 475] width 75 height 23
click at [98, 137] on span "Doc Verifications" at bounding box center [89, 133] width 92 height 17
